Goal: Find specific page/section

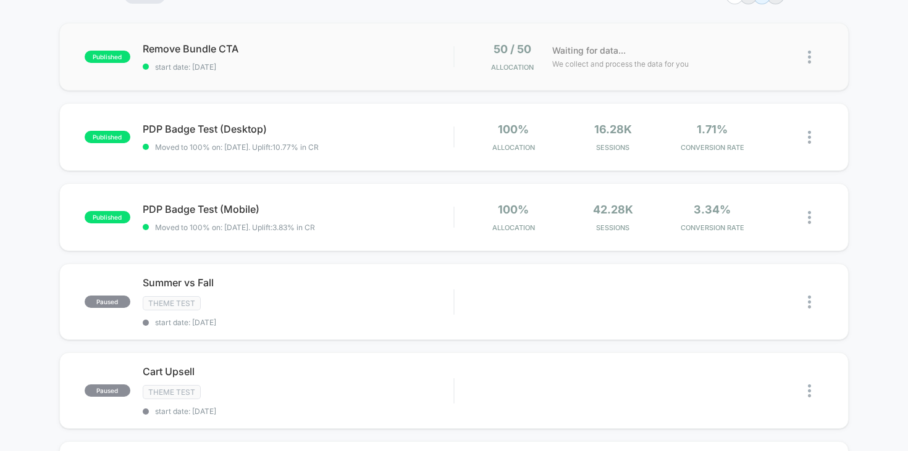
scroll to position [132, 0]
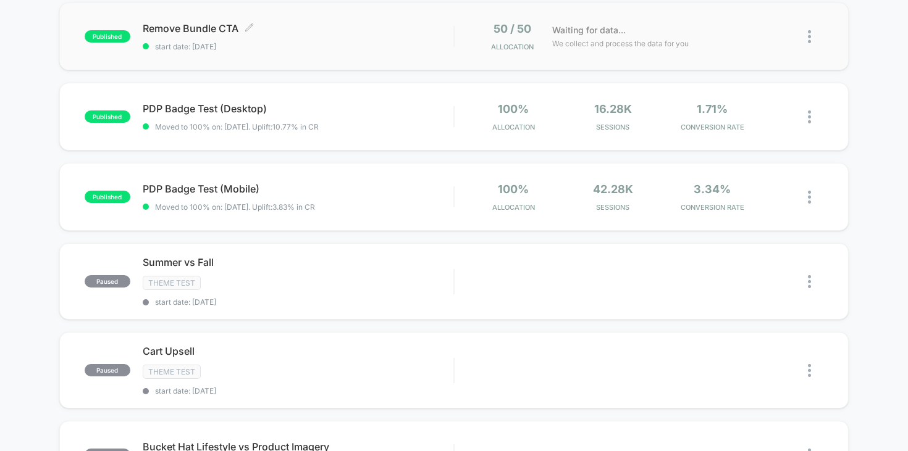
click at [296, 28] on span "Remove Bundle CTA Click to edit experience details" at bounding box center [298, 28] width 311 height 12
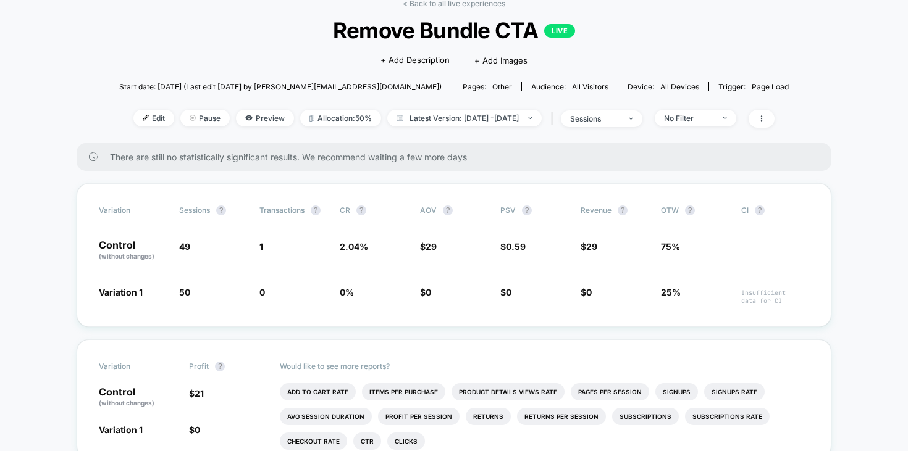
scroll to position [41, 0]
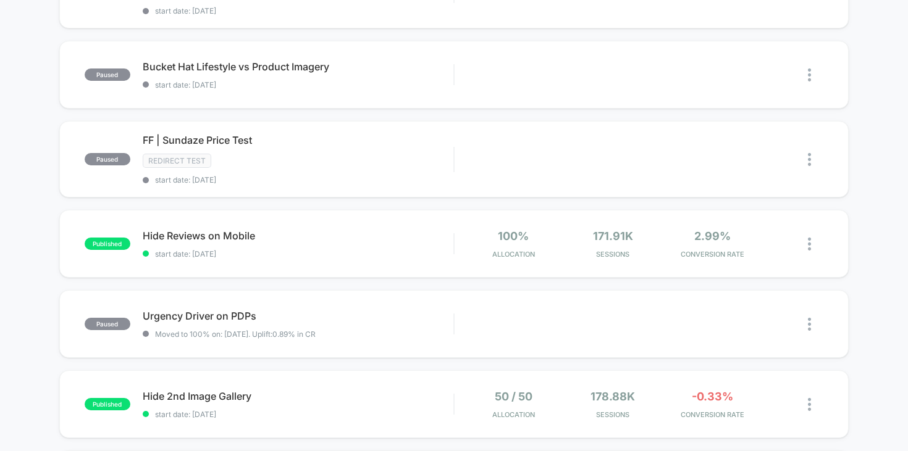
scroll to position [522, 0]
